Goal: Task Accomplishment & Management: Manage account settings

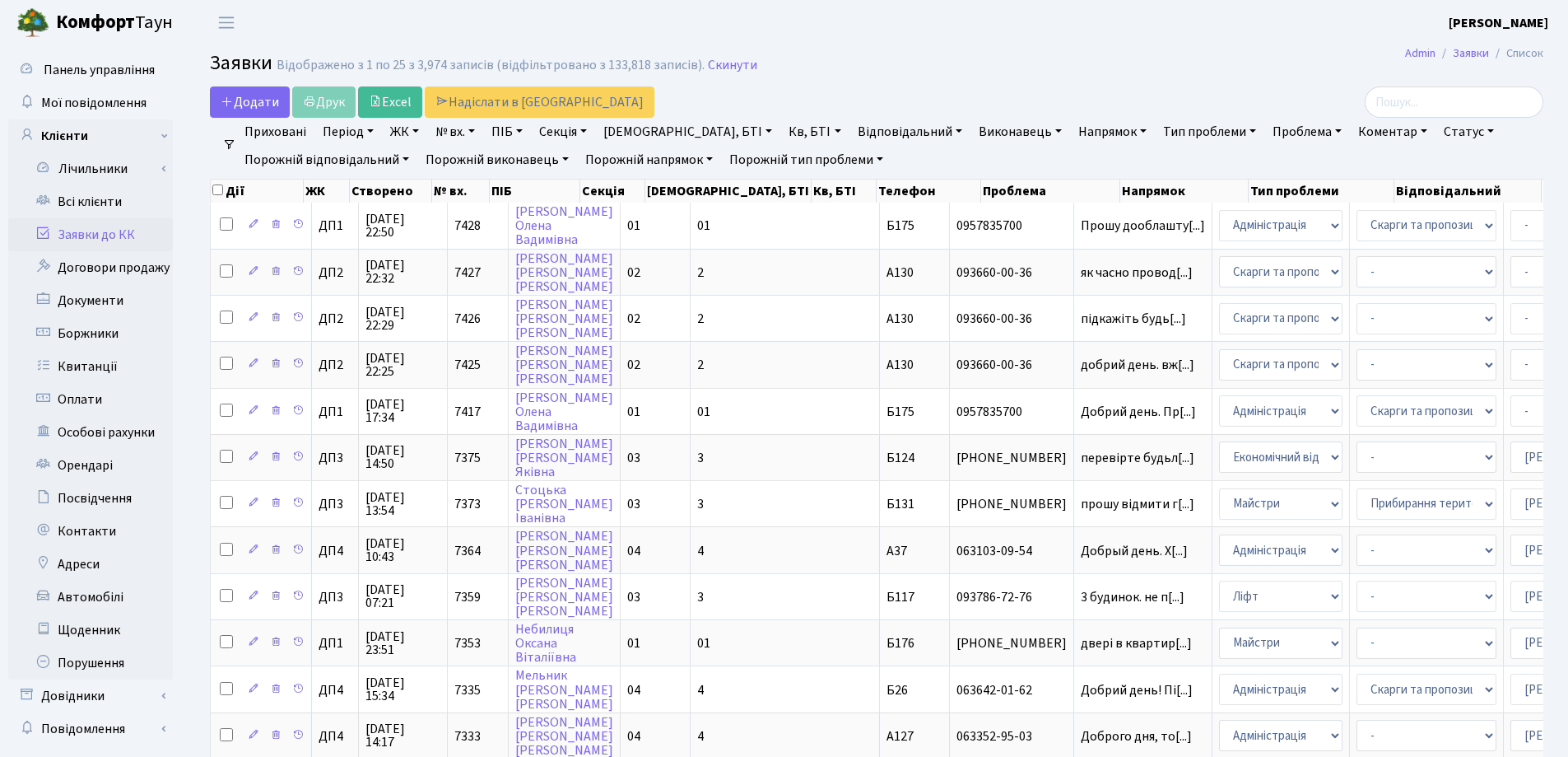
select select "25"
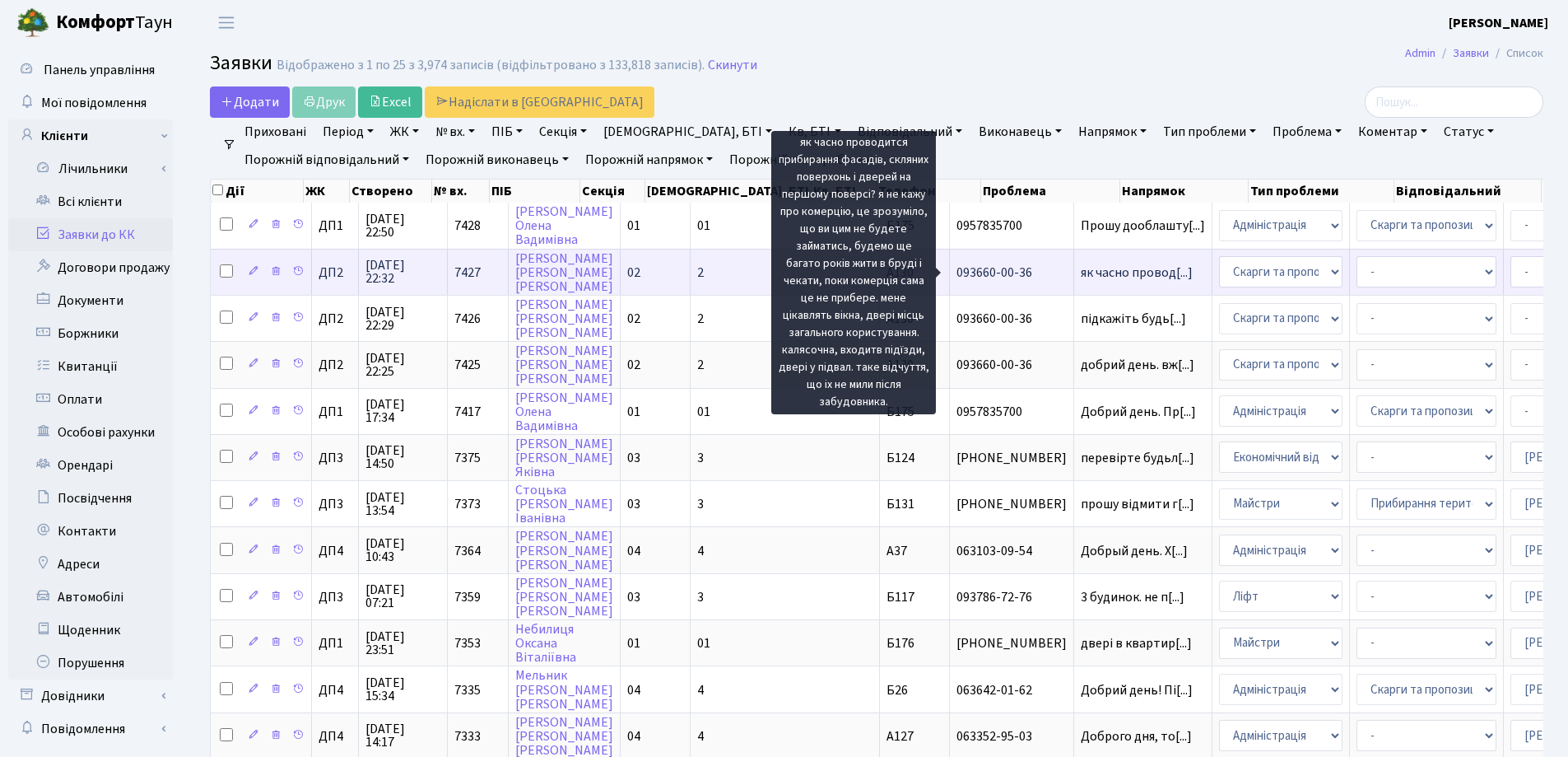
click at [1081, 275] on span "як часно провод[...]" at bounding box center [1137, 272] width 112 height 18
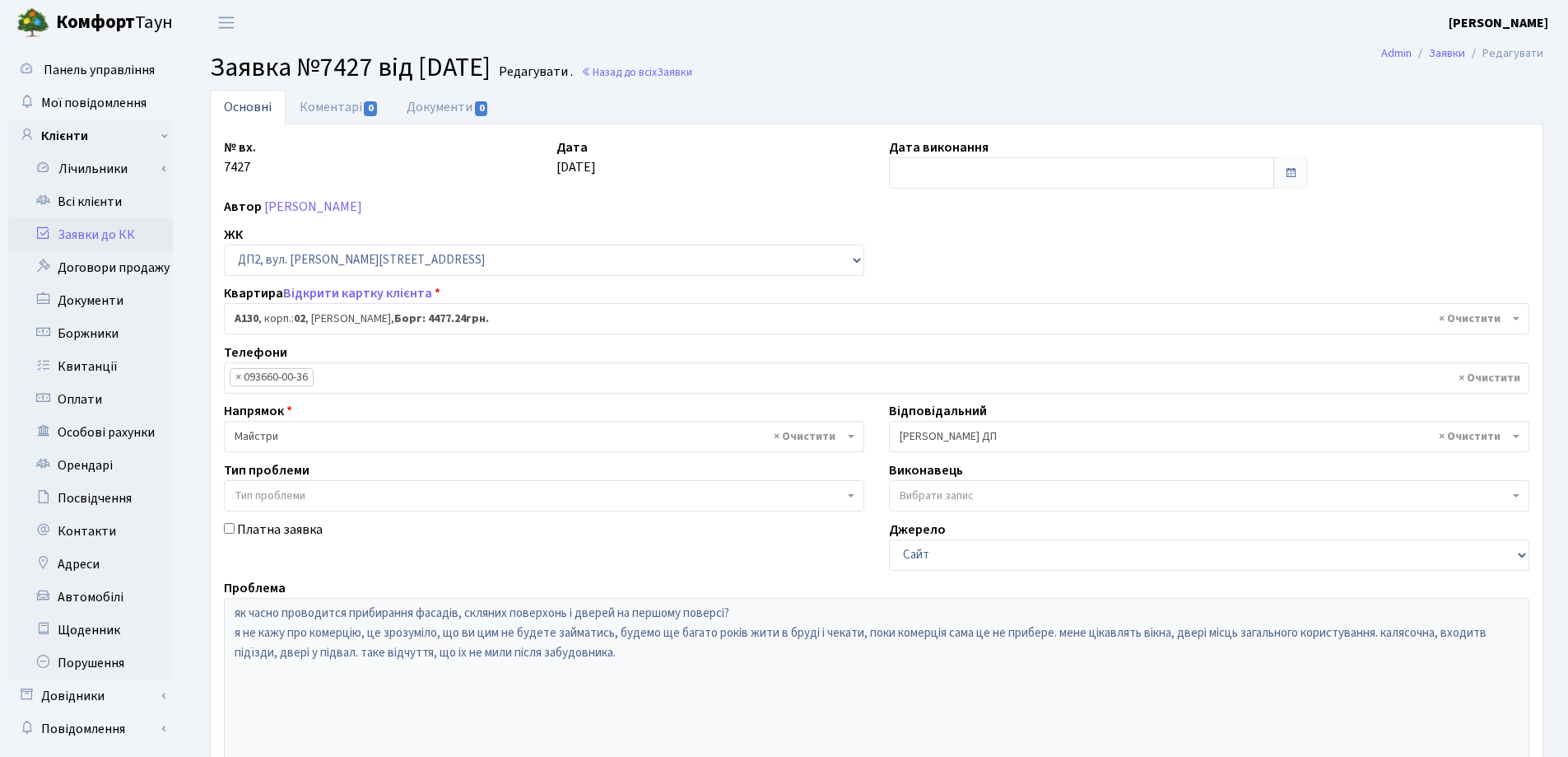
select select "30955"
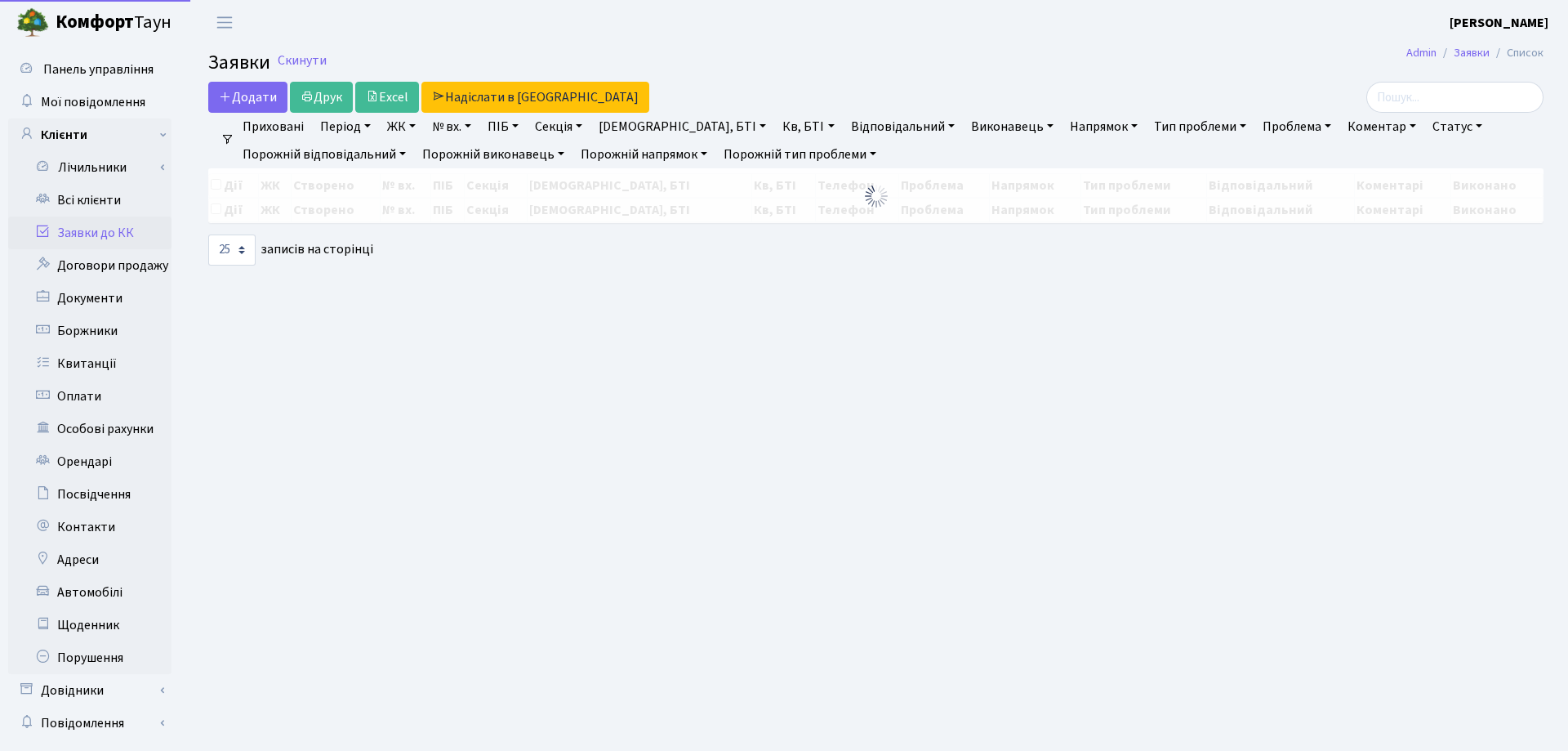
select select "25"
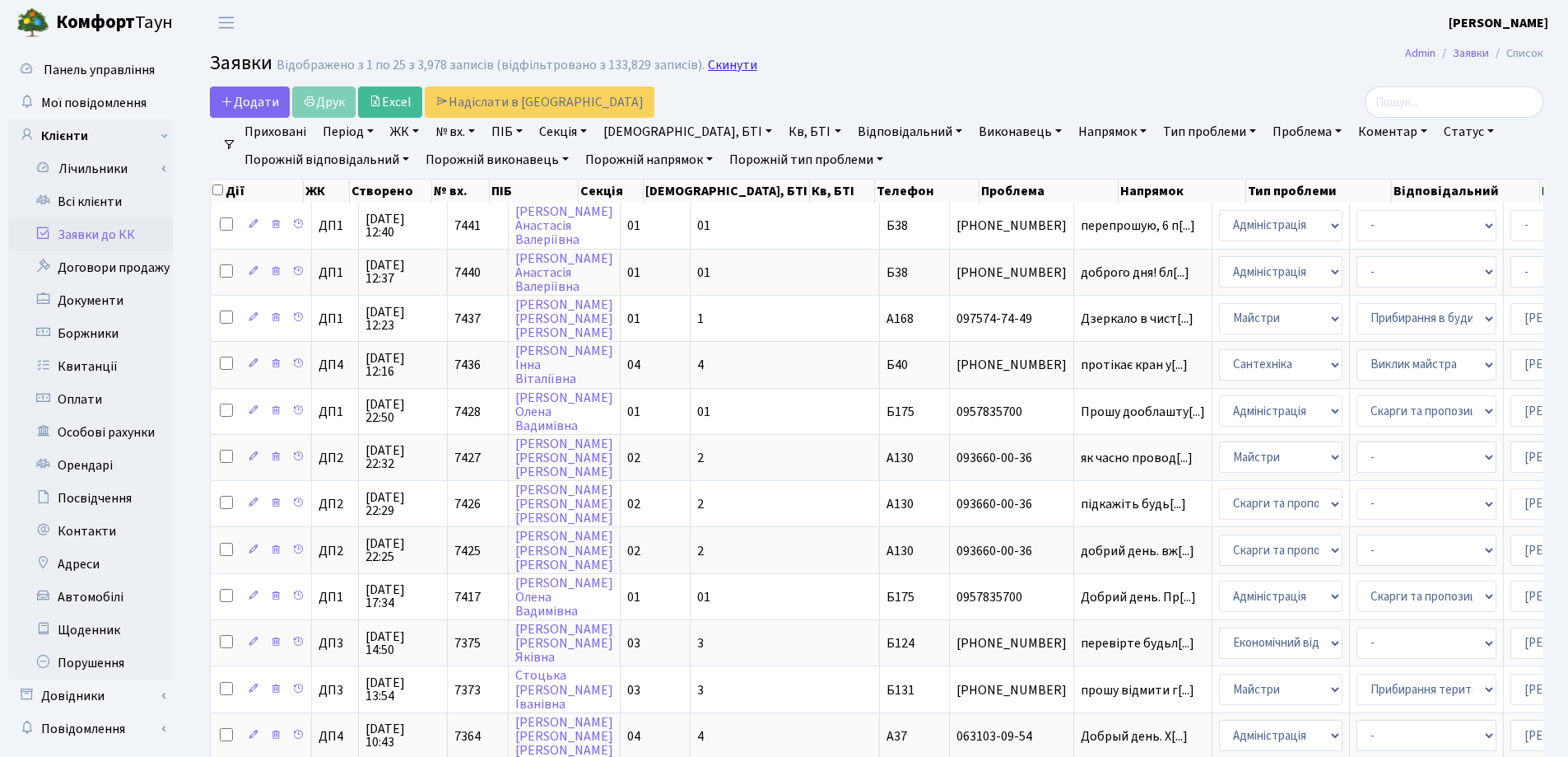
click at [708, 67] on link "Скинути" at bounding box center [733, 66] width 49 height 15
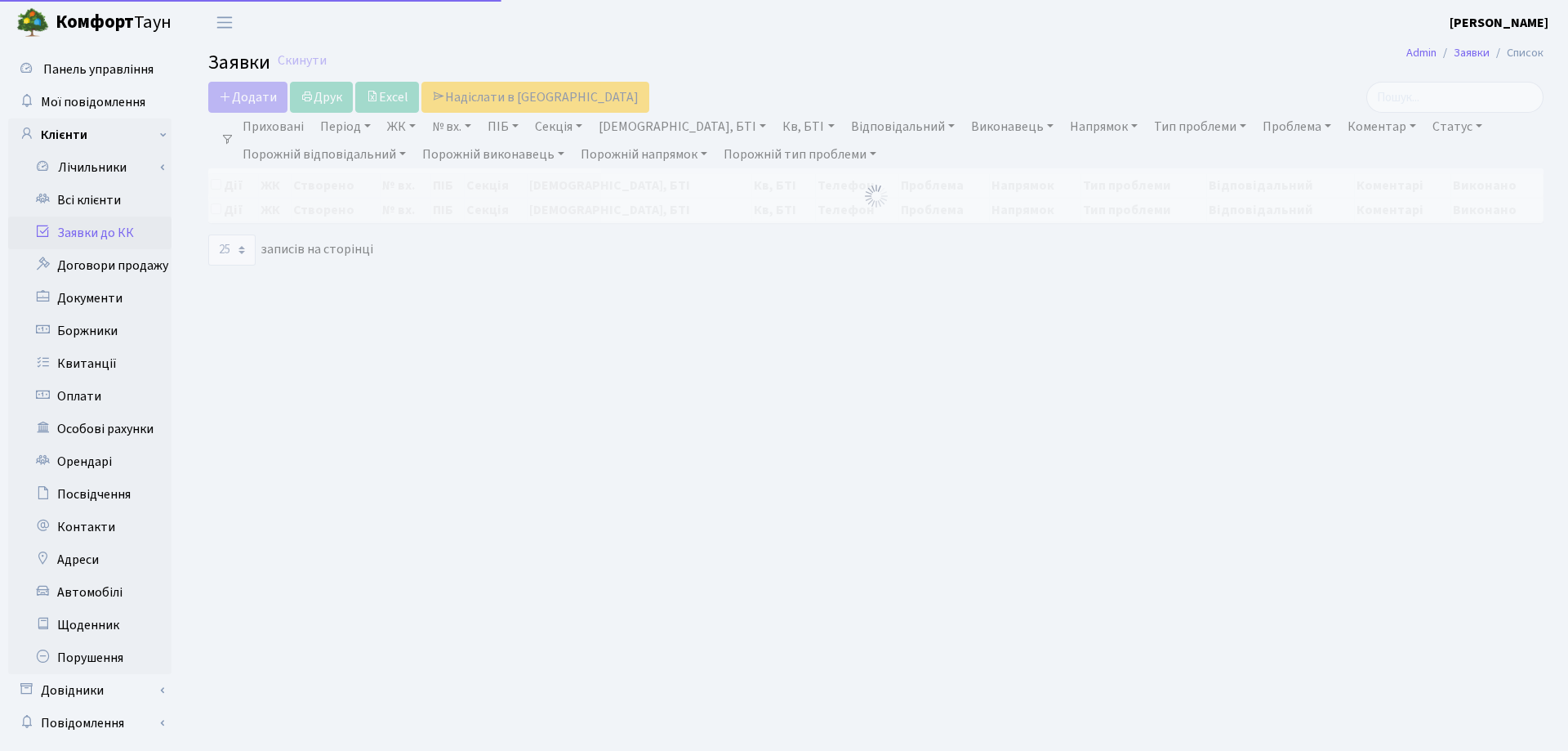
select select "25"
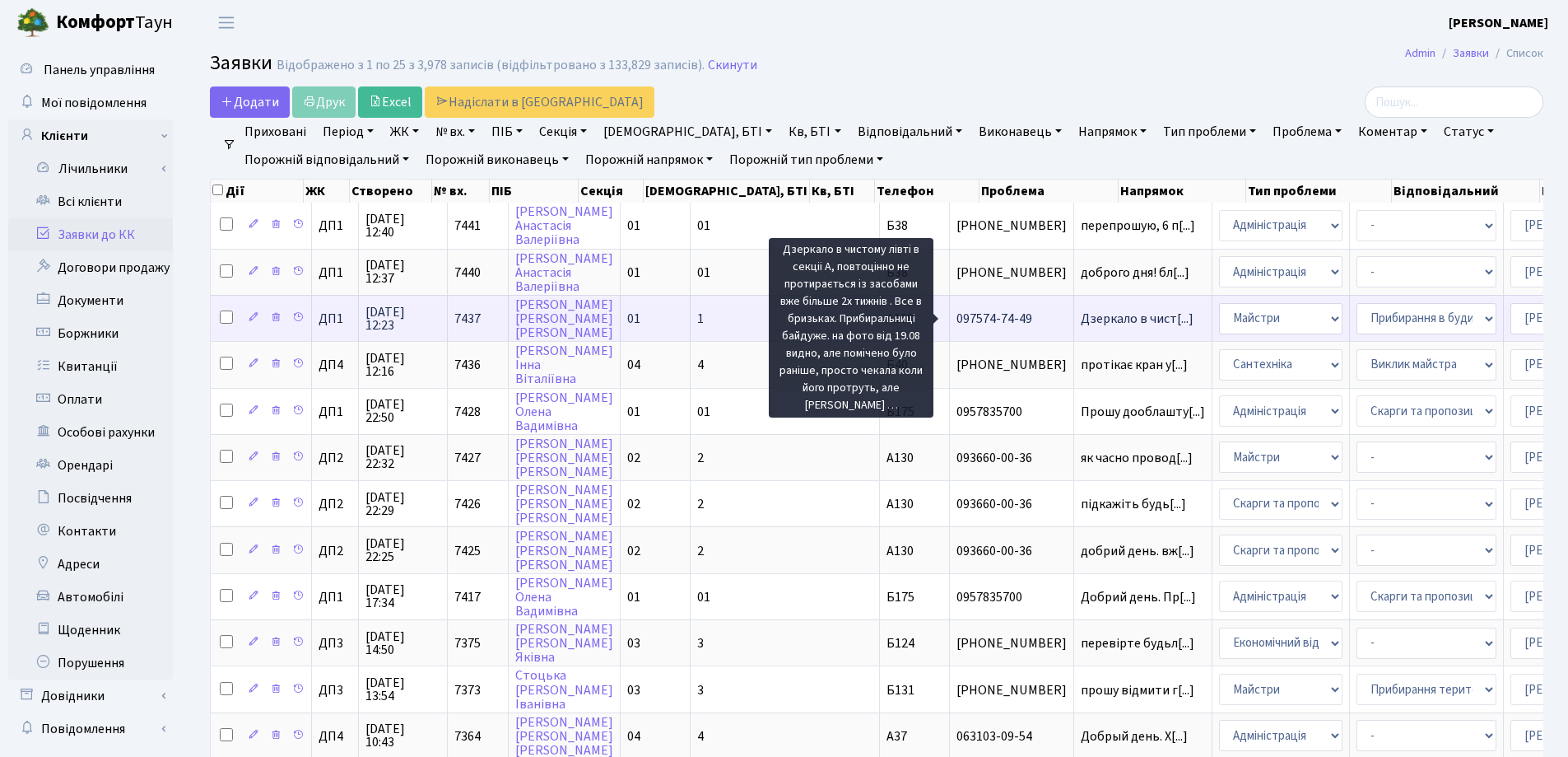
click at [1081, 321] on span "Дзеркало в чист[...]" at bounding box center [1137, 318] width 113 height 18
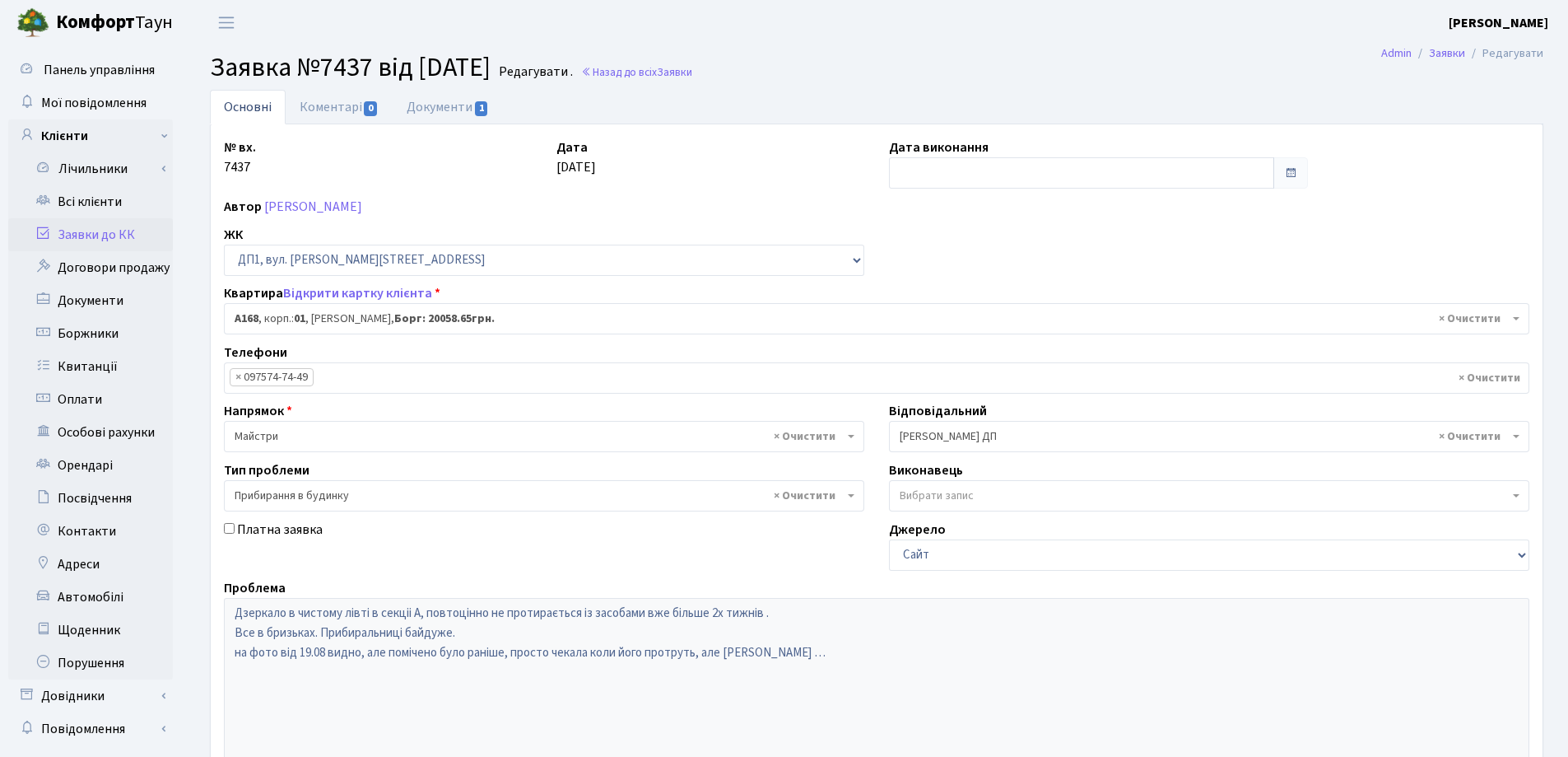
select select "29947"
select select "58"
click at [436, 112] on link "Документи 1" at bounding box center [448, 106] width 110 height 34
select select "25"
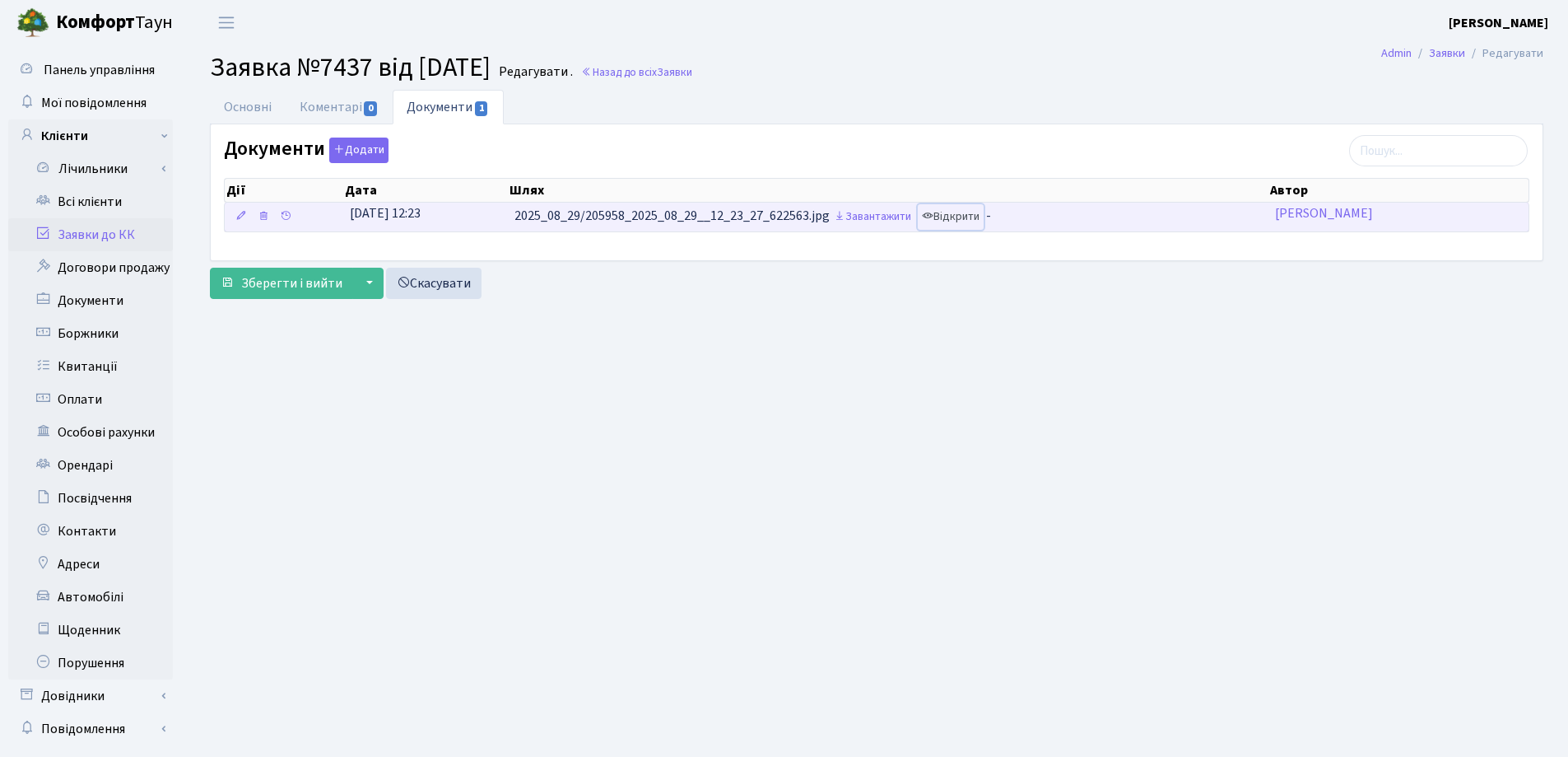
click at [969, 218] on link "Відкрити" at bounding box center [951, 217] width 66 height 26
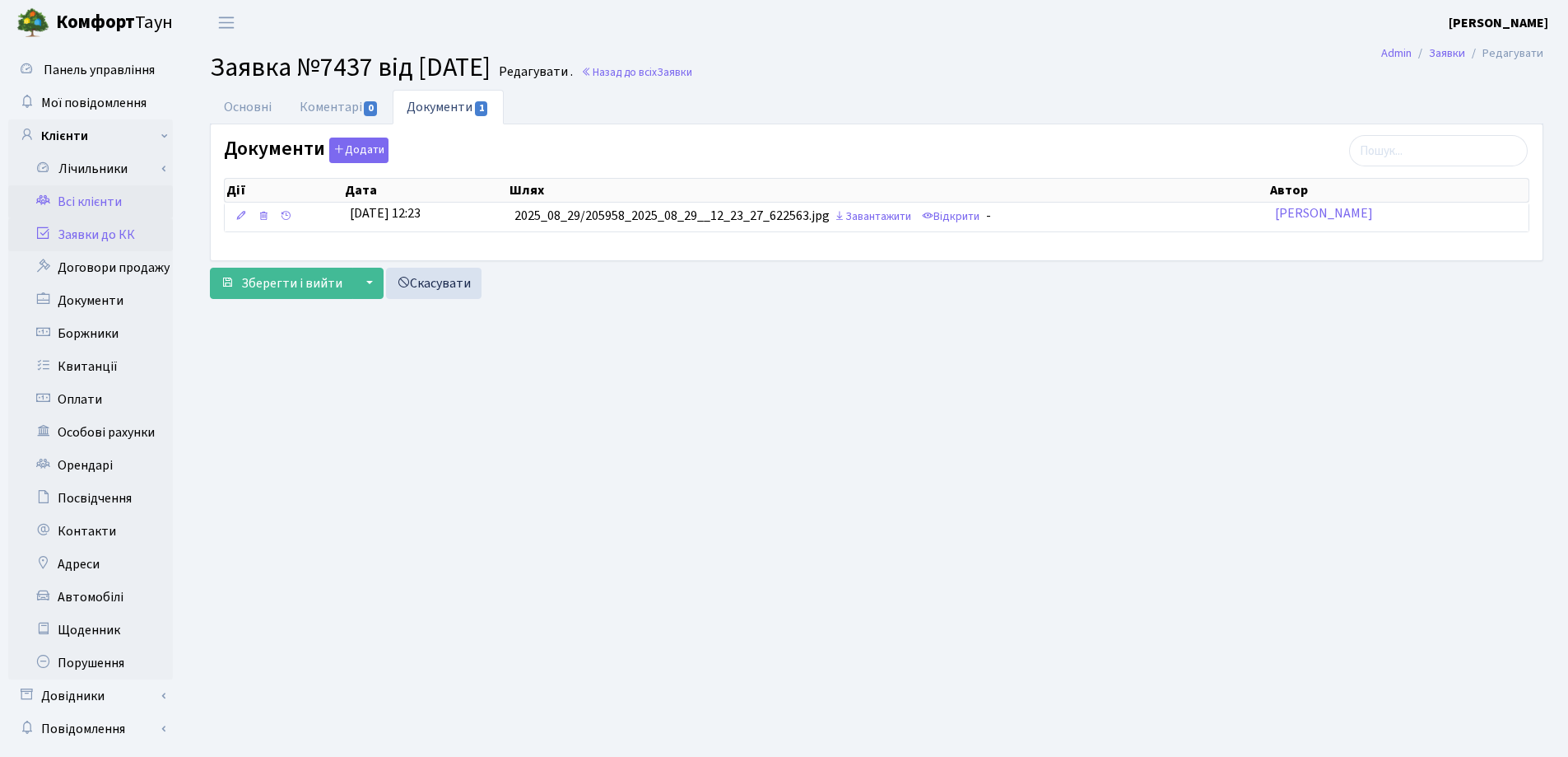
click at [86, 201] on link "Всі клієнти" at bounding box center [90, 201] width 164 height 33
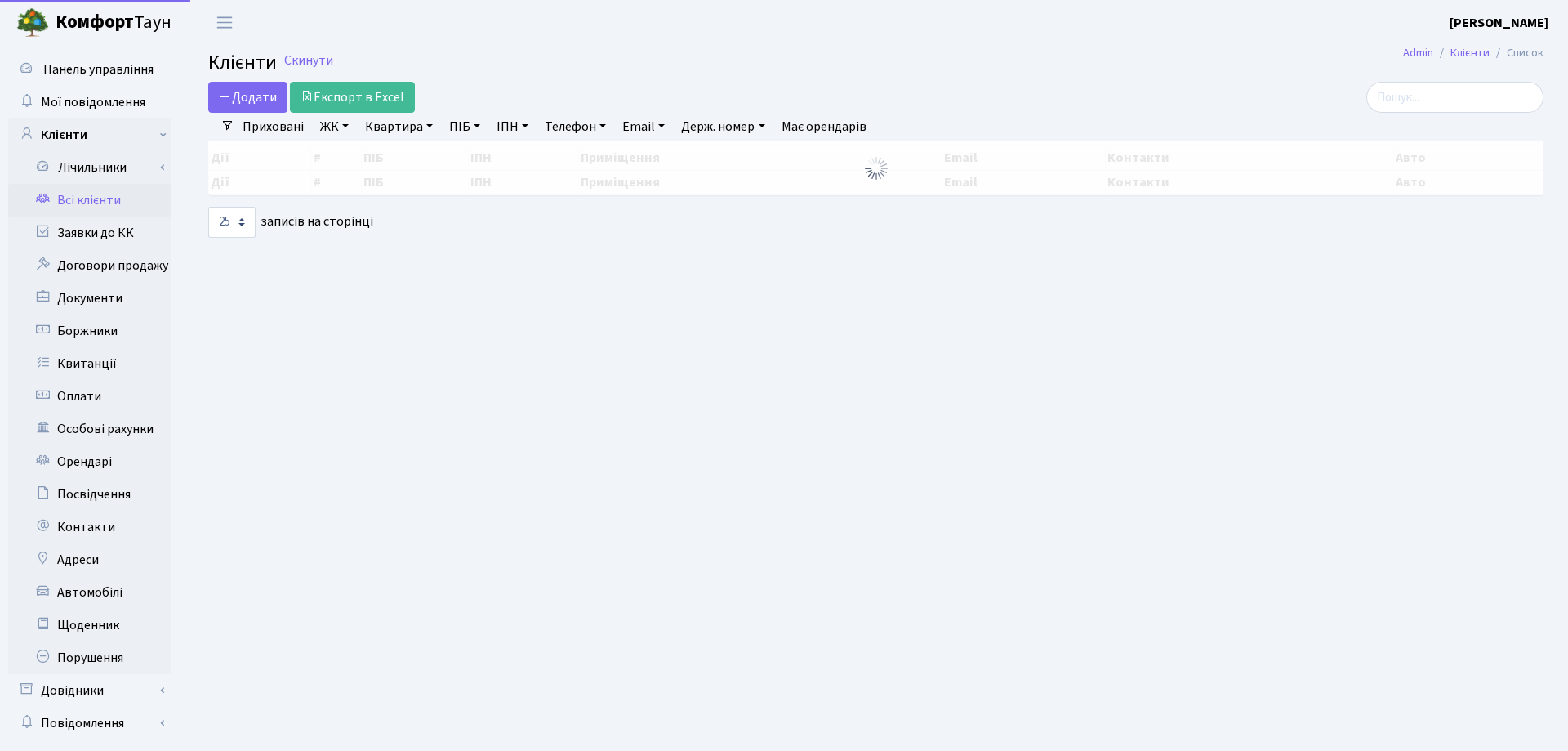
select select "25"
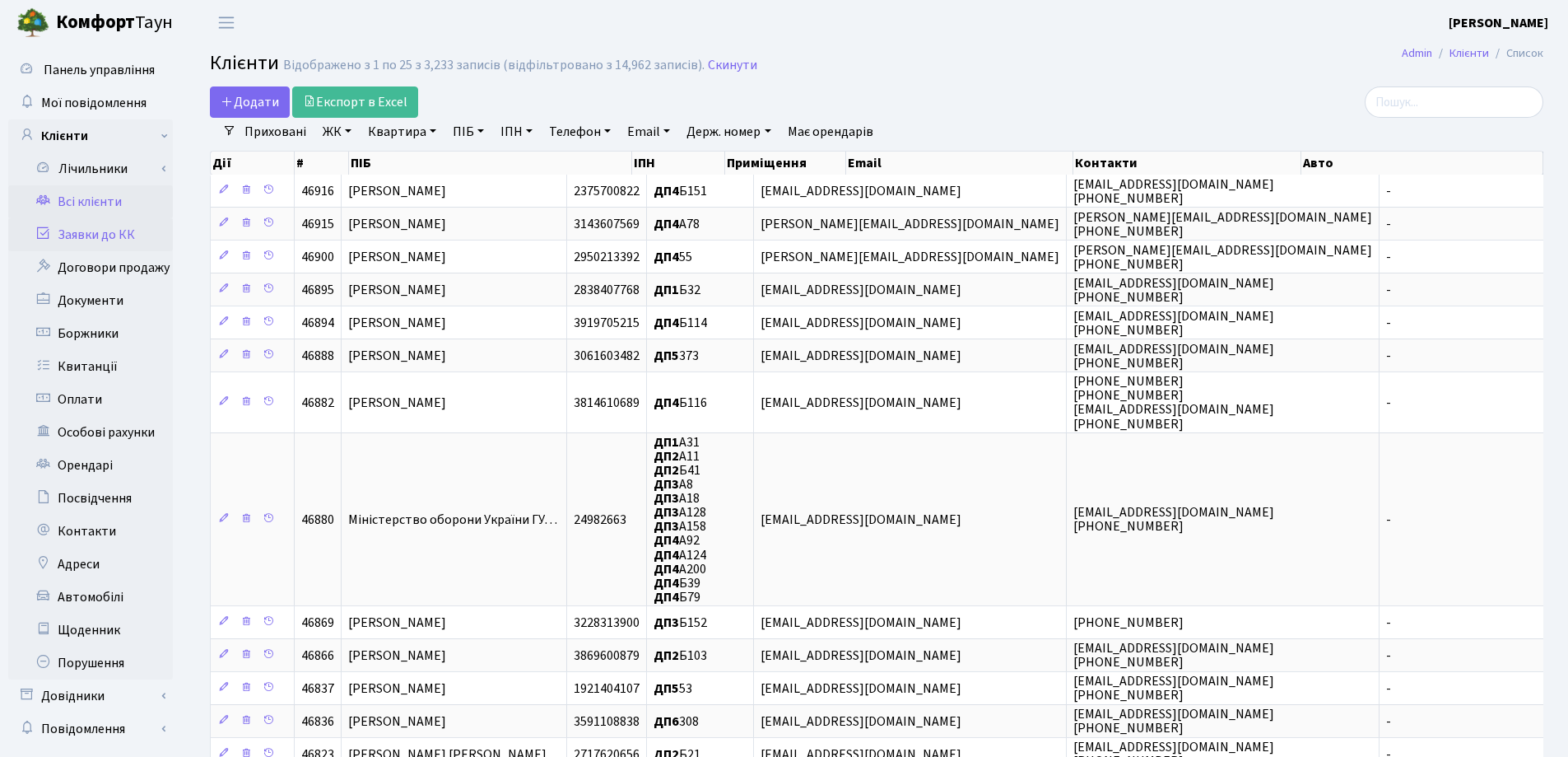
click at [125, 234] on link "Заявки до КК" at bounding box center [90, 235] width 164 height 33
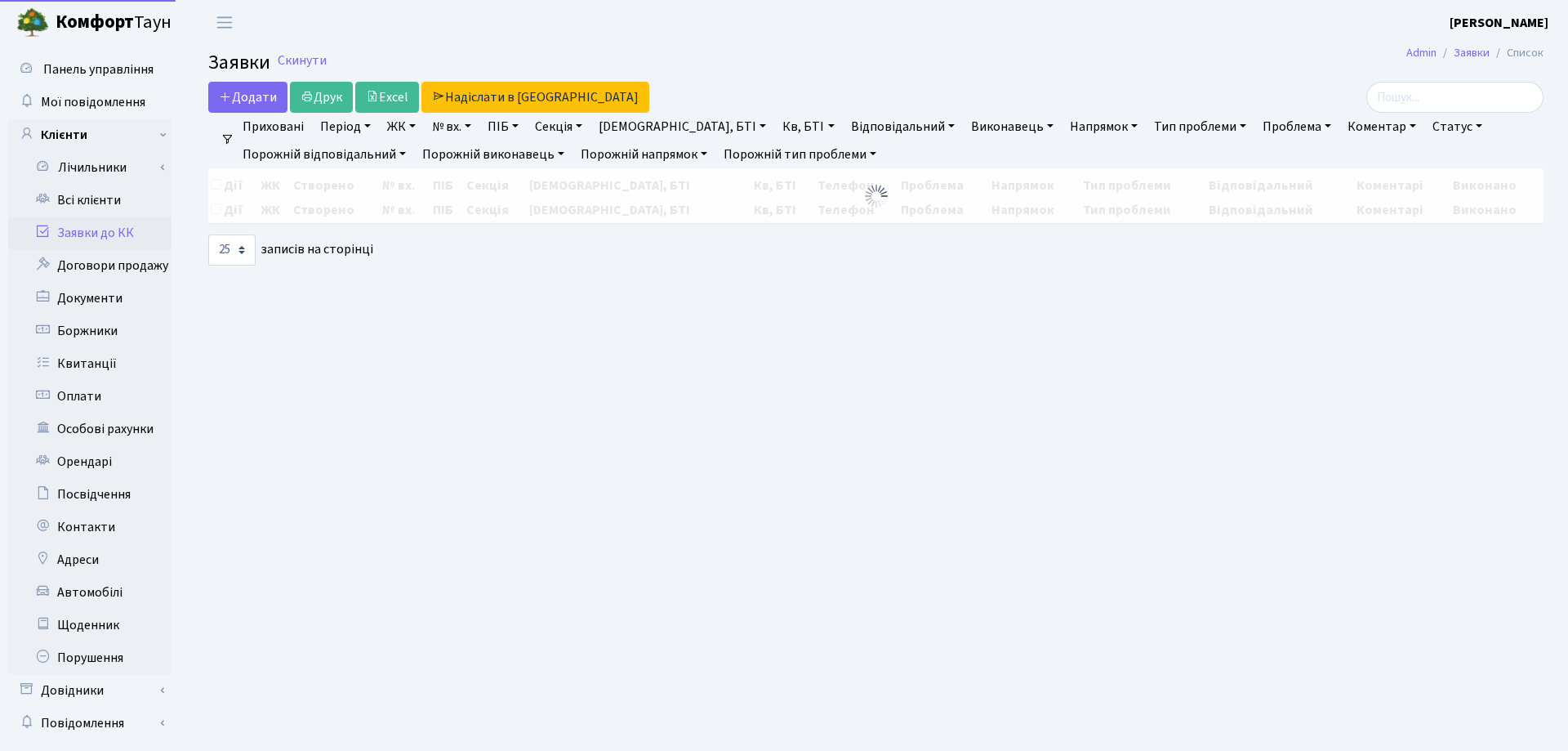
select select "25"
